Goal: Information Seeking & Learning: Learn about a topic

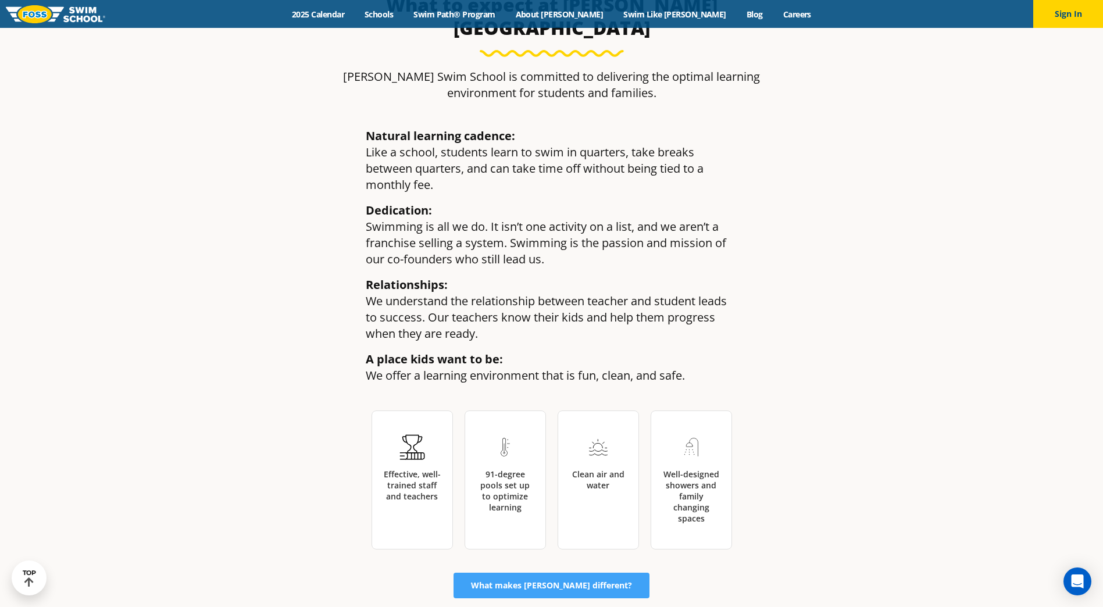
scroll to position [1744, 0]
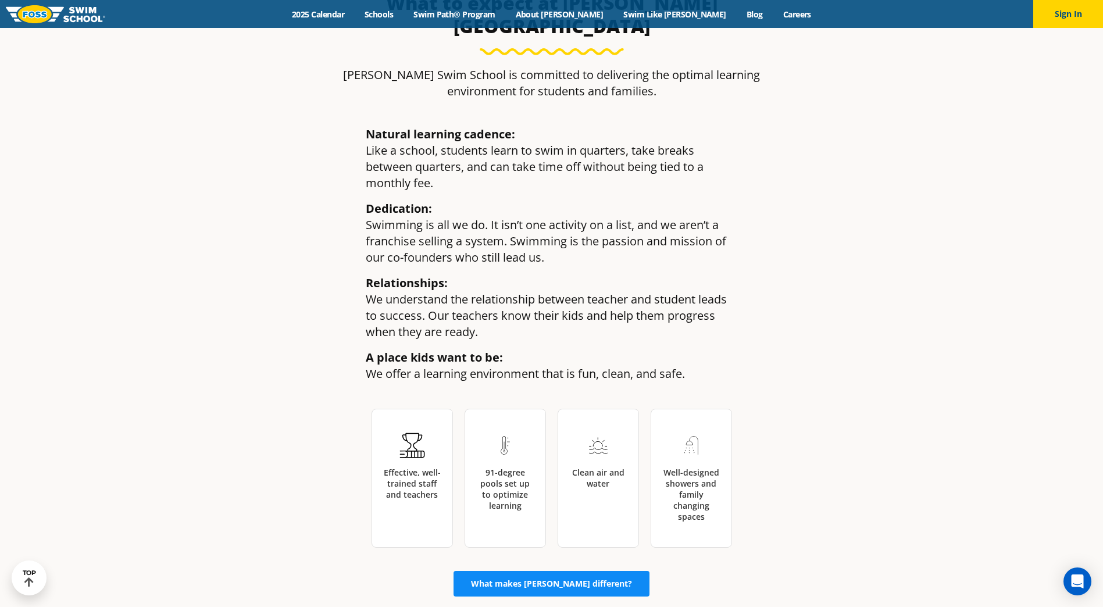
click at [583, 571] on link "What makes [PERSON_NAME] different?" at bounding box center [551, 584] width 196 height 26
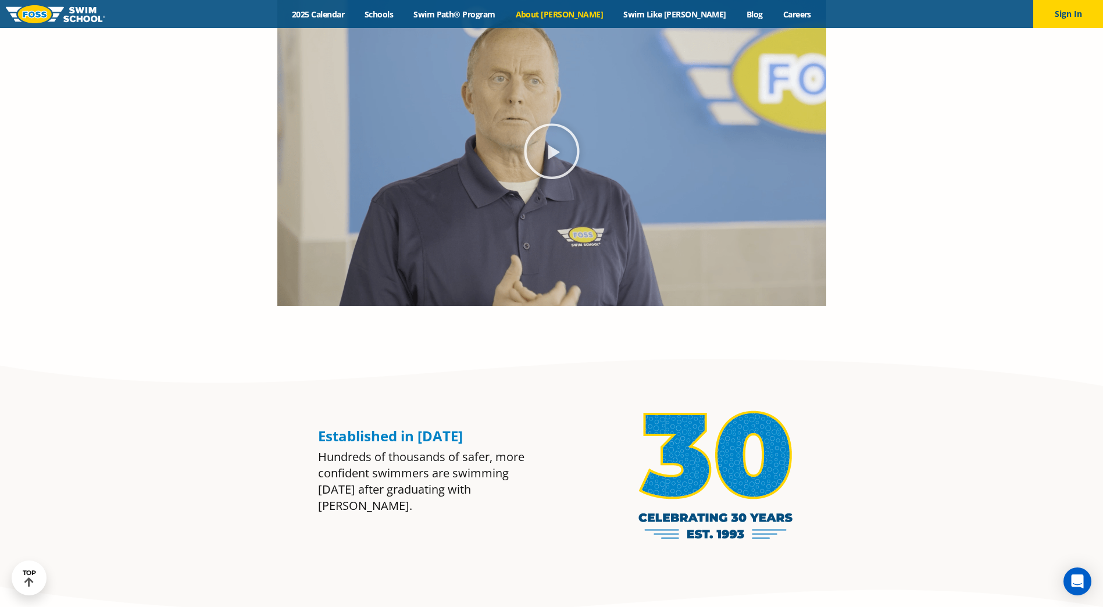
scroll to position [698, 0]
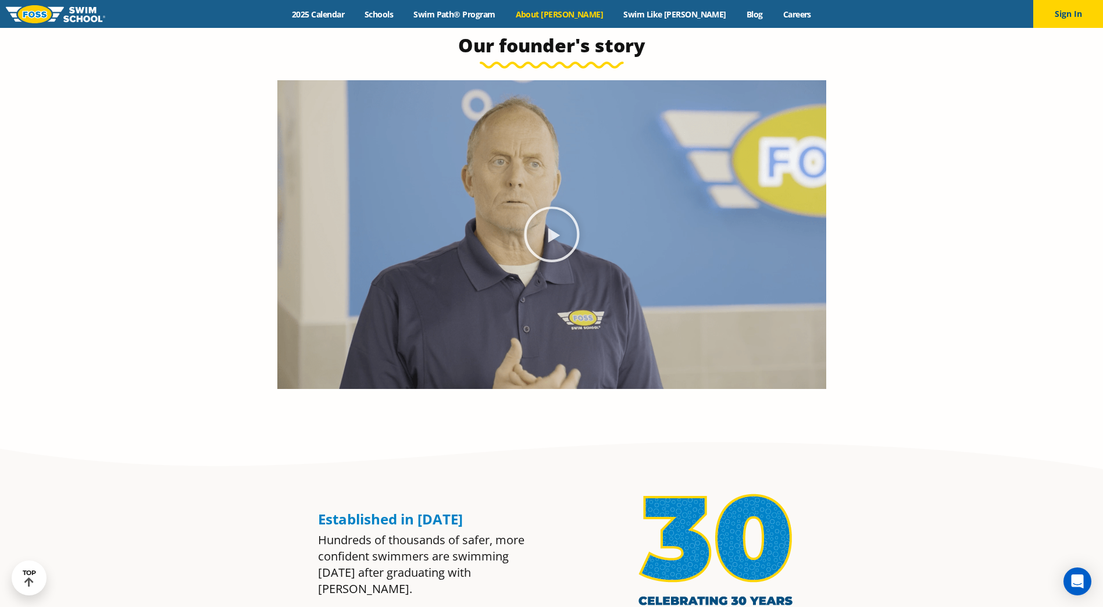
click at [553, 245] on icon "Play Video" at bounding box center [552, 234] width 58 height 58
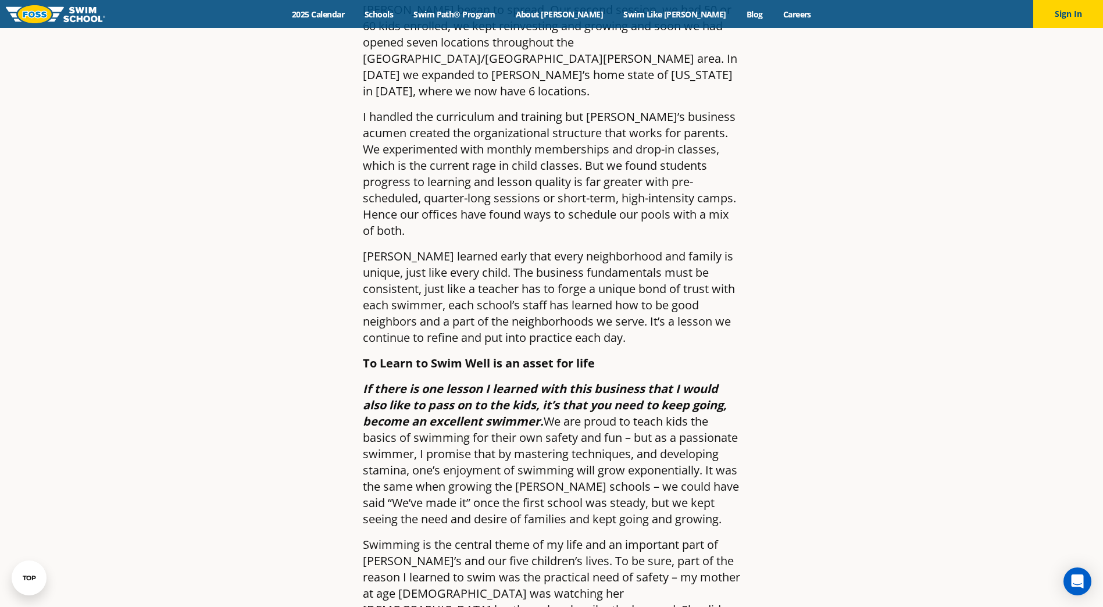
scroll to position [1686, 0]
